Goal: Information Seeking & Learning: Learn about a topic

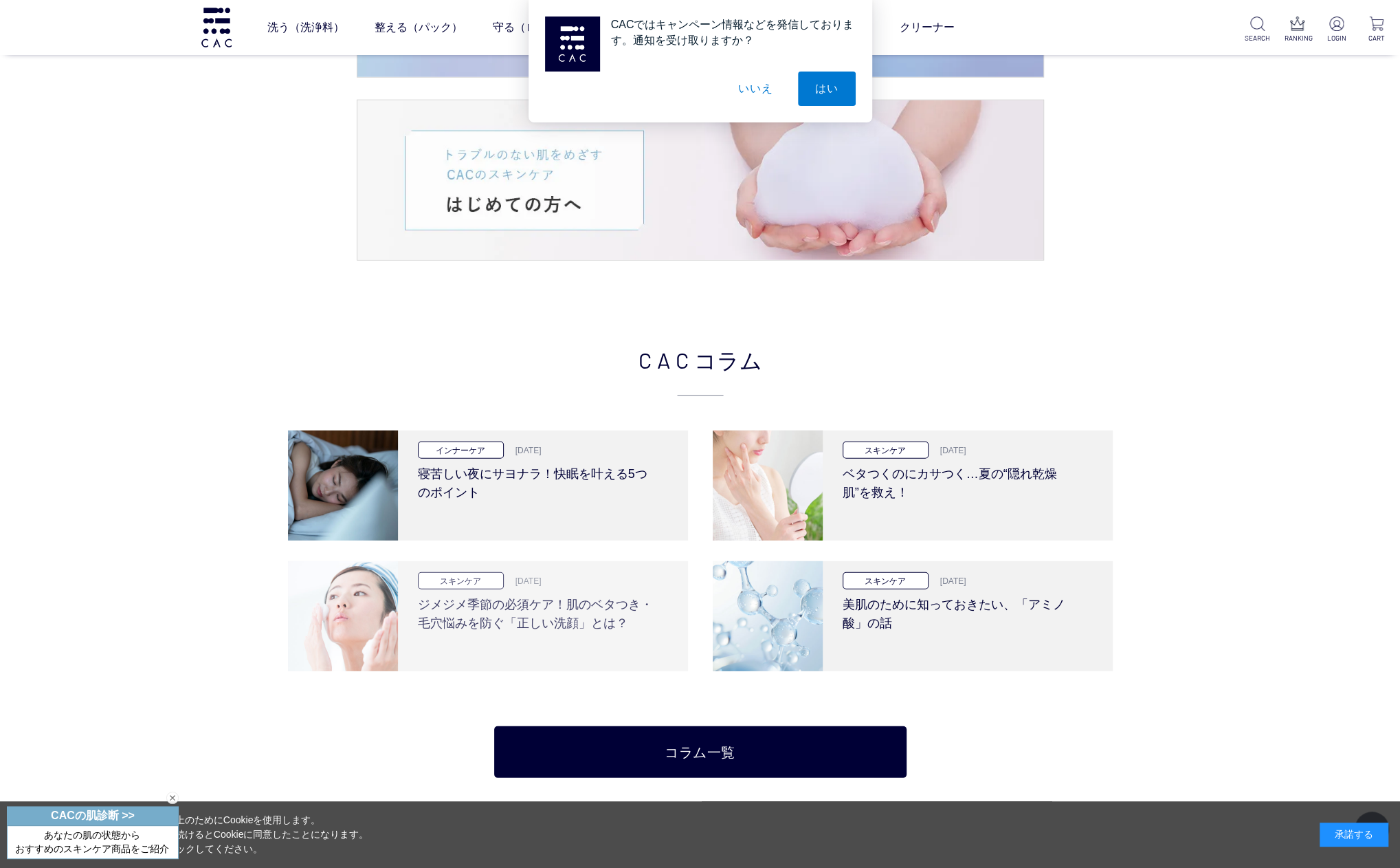
scroll to position [2681, 0]
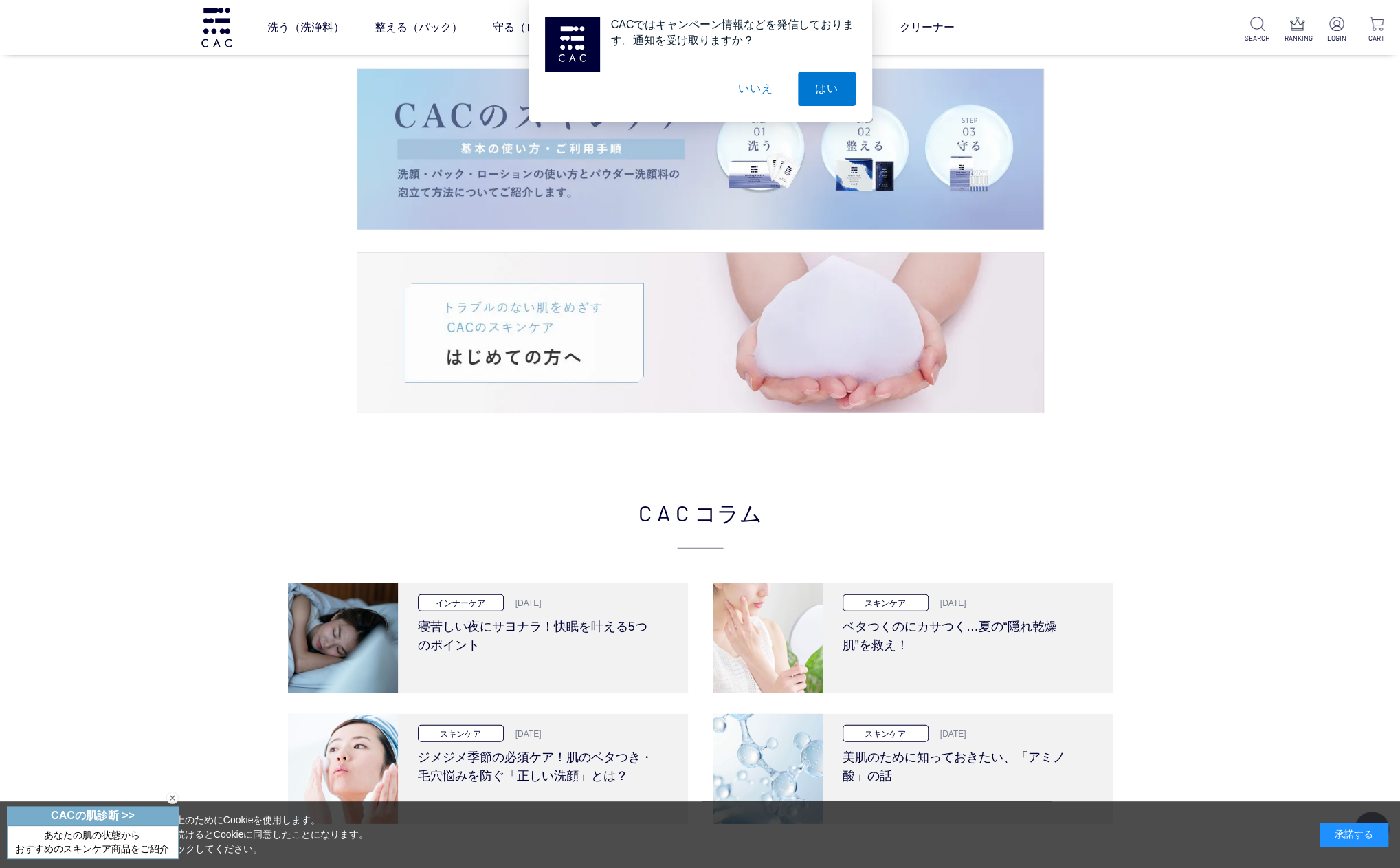
click at [754, 89] on button "いいえ" at bounding box center [755, 88] width 68 height 34
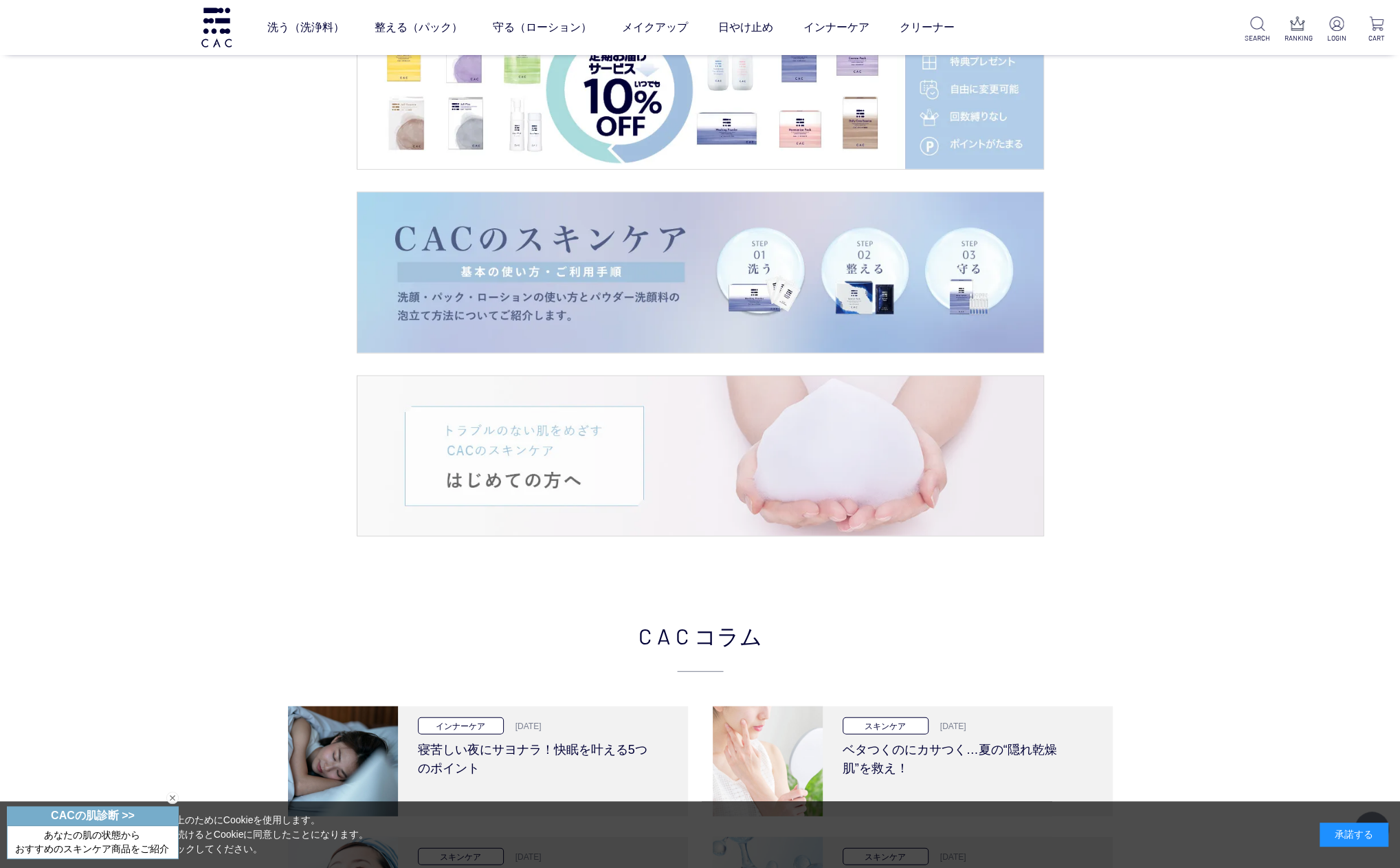
scroll to position [2406, 0]
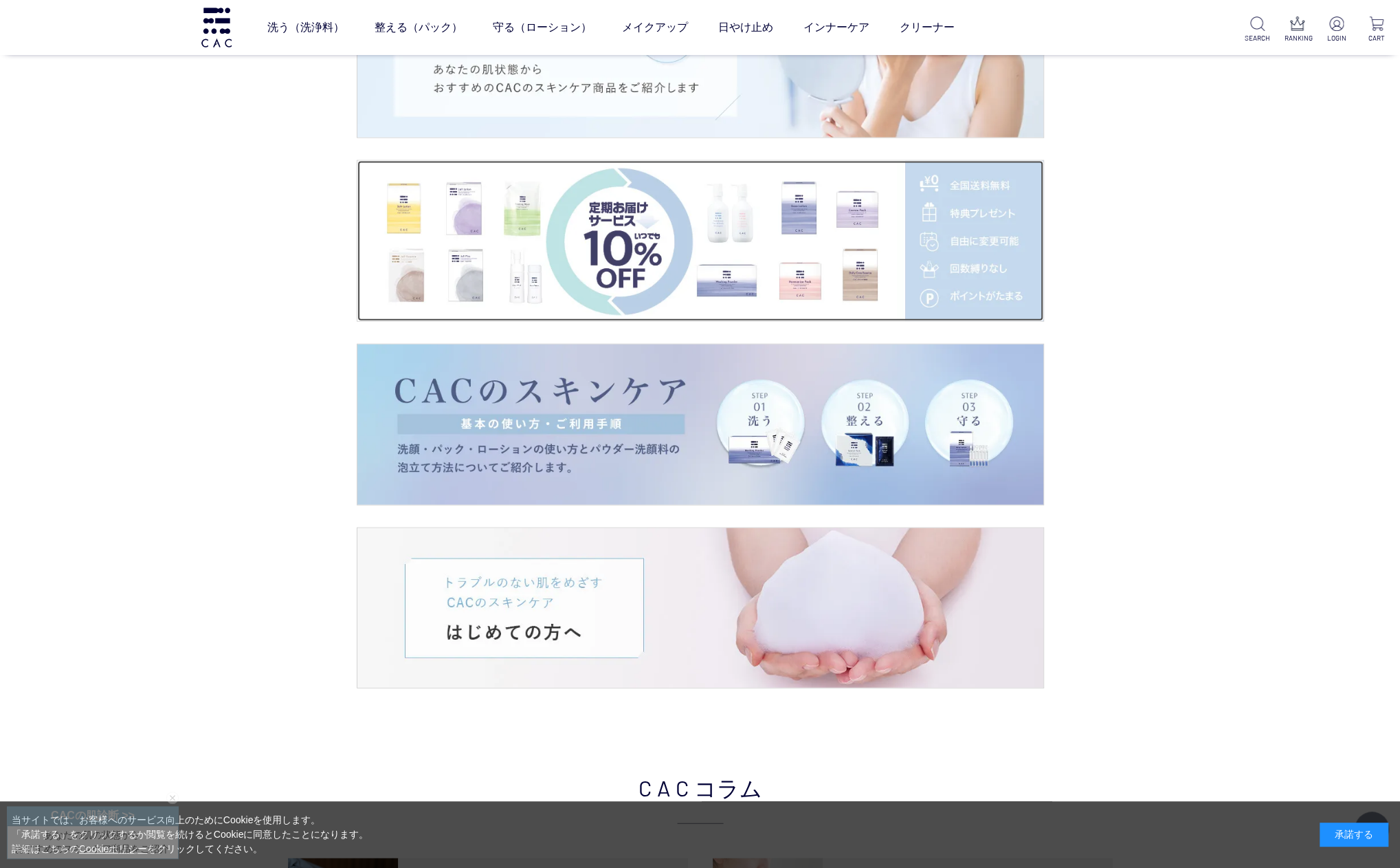
click at [762, 247] on img at bounding box center [700, 241] width 686 height 160
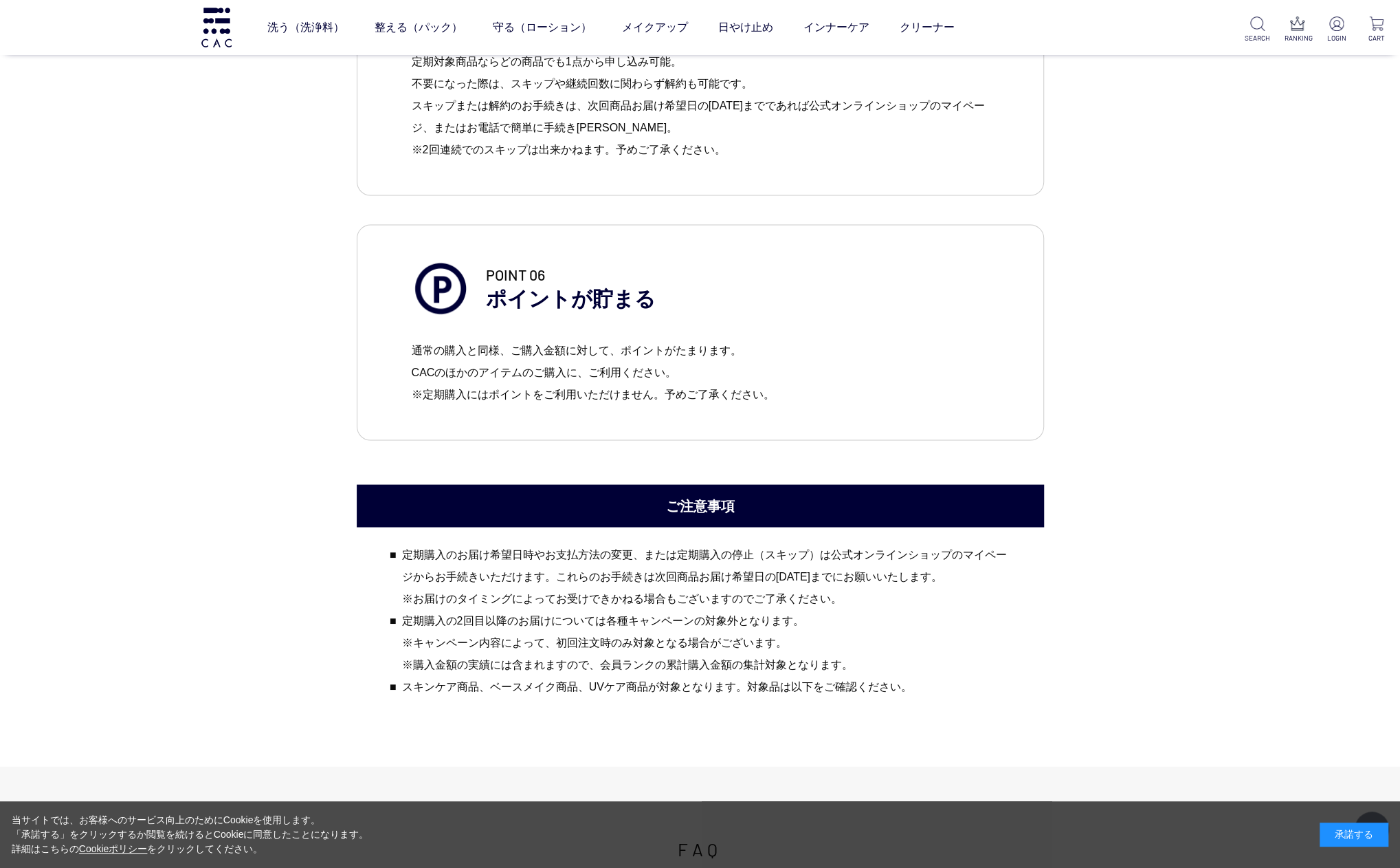
scroll to position [2062, 0]
